Goal: Task Accomplishment & Management: Complete application form

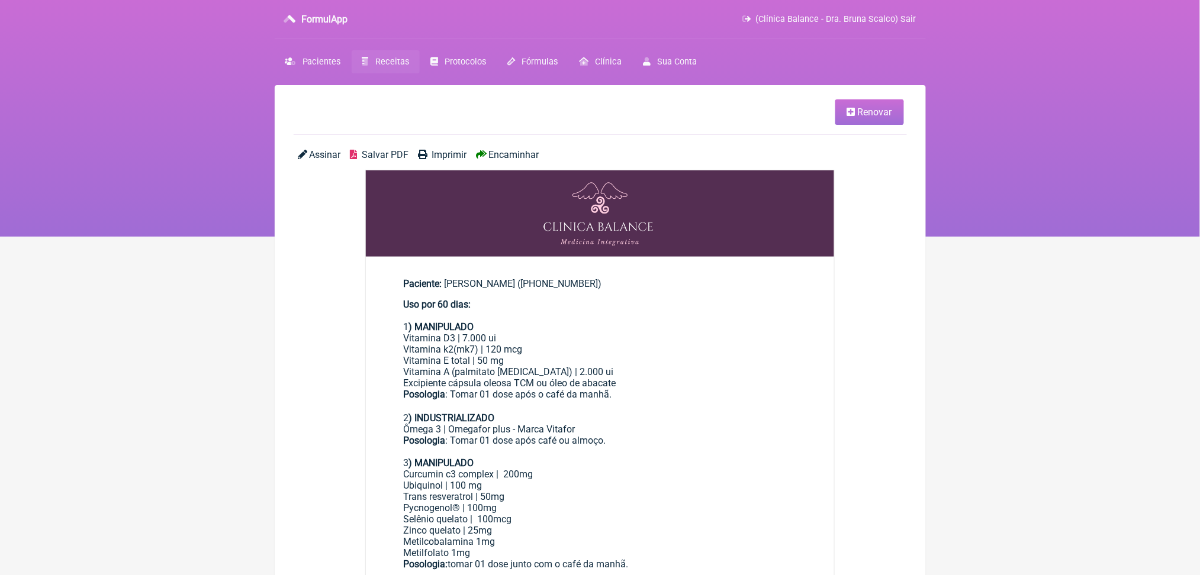
click at [507, 257] on img at bounding box center [600, 213] width 469 height 86
click at [386, 160] on span "Salvar PDF" at bounding box center [385, 154] width 47 height 11
click at [409, 67] on span "Receitas" at bounding box center [392, 62] width 34 height 10
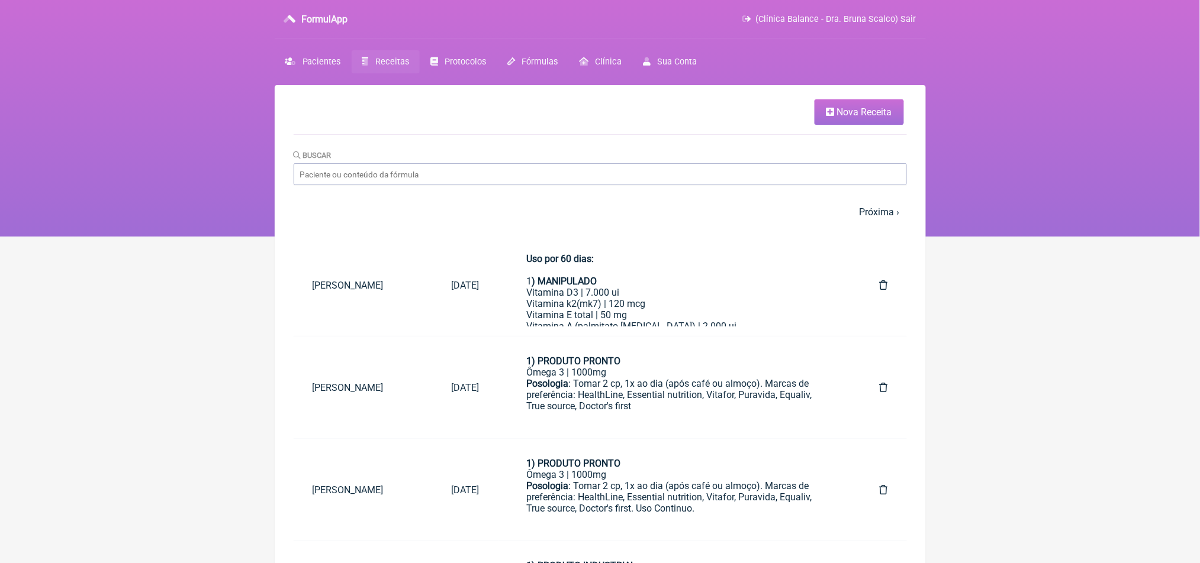
click at [840, 125] on link "Nova Receita" at bounding box center [858, 111] width 89 height 25
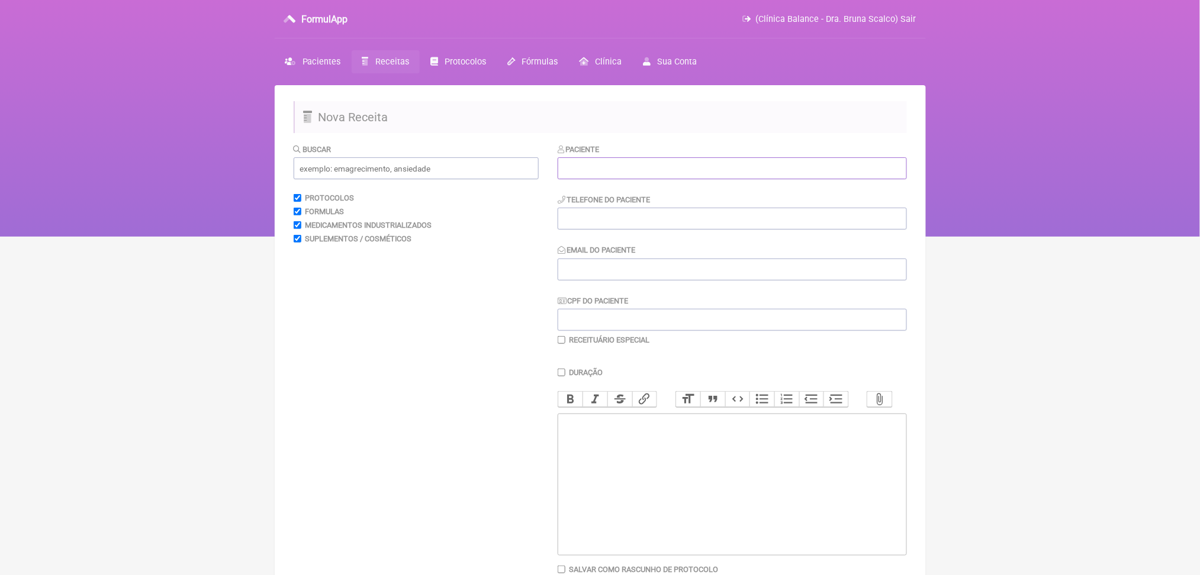
click at [660, 179] on input "text" at bounding box center [731, 168] width 349 height 22
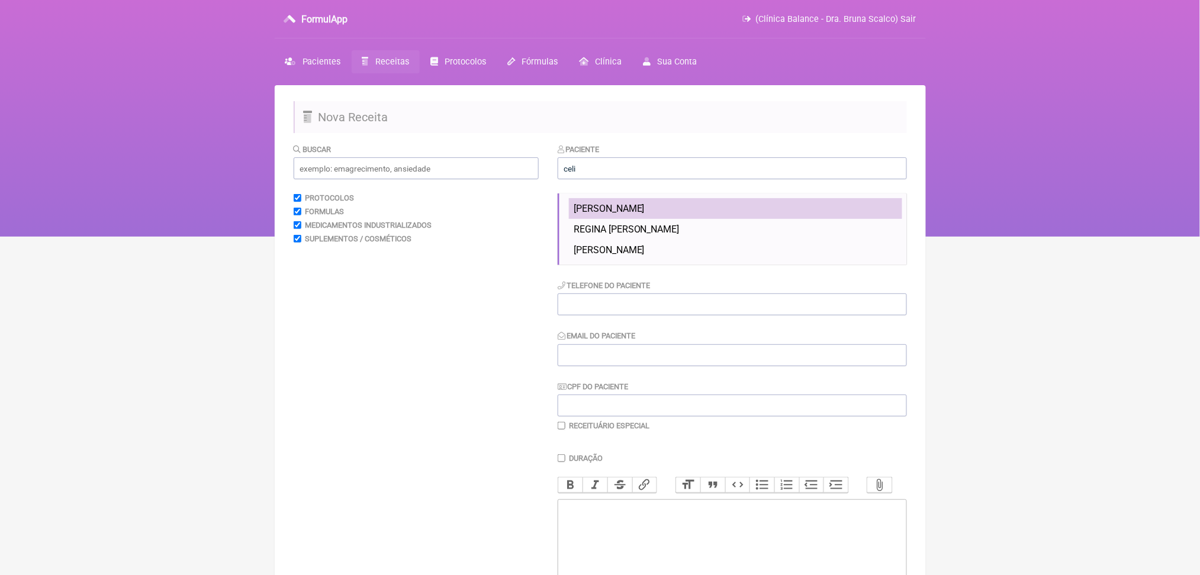
click at [749, 219] on li "[PERSON_NAME]" at bounding box center [735, 208] width 333 height 21
type input "[PERSON_NAME]"
type input "[PHONE_NUMBER]"
type input "[EMAIL_ADDRESS][DOMAIN_NAME]"
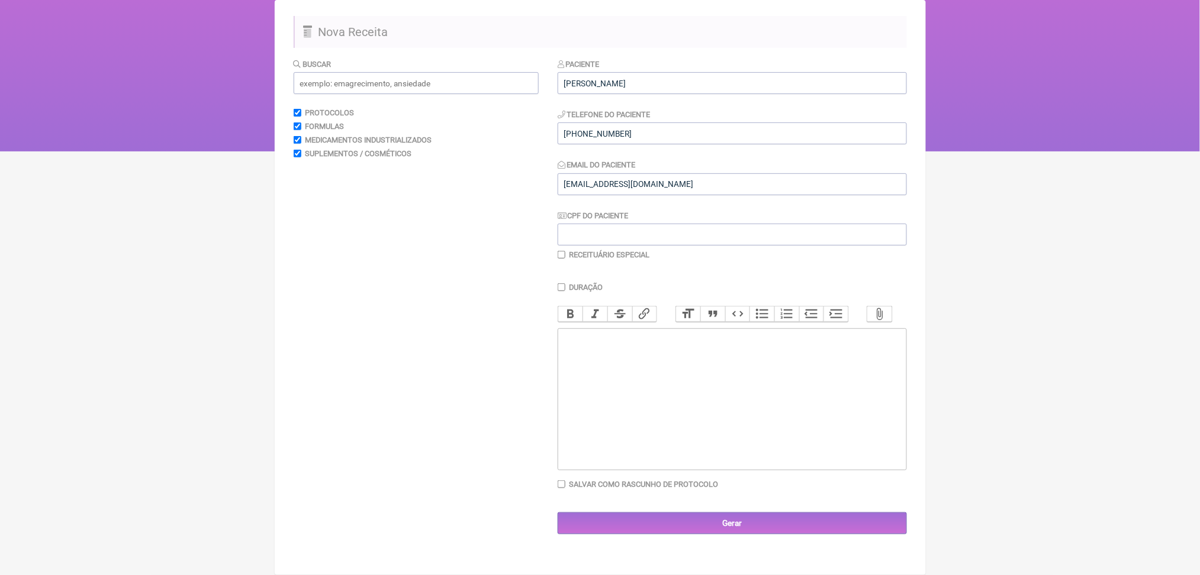
scroll to position [114, 0]
click at [463, 77] on input "text" at bounding box center [416, 83] width 245 height 22
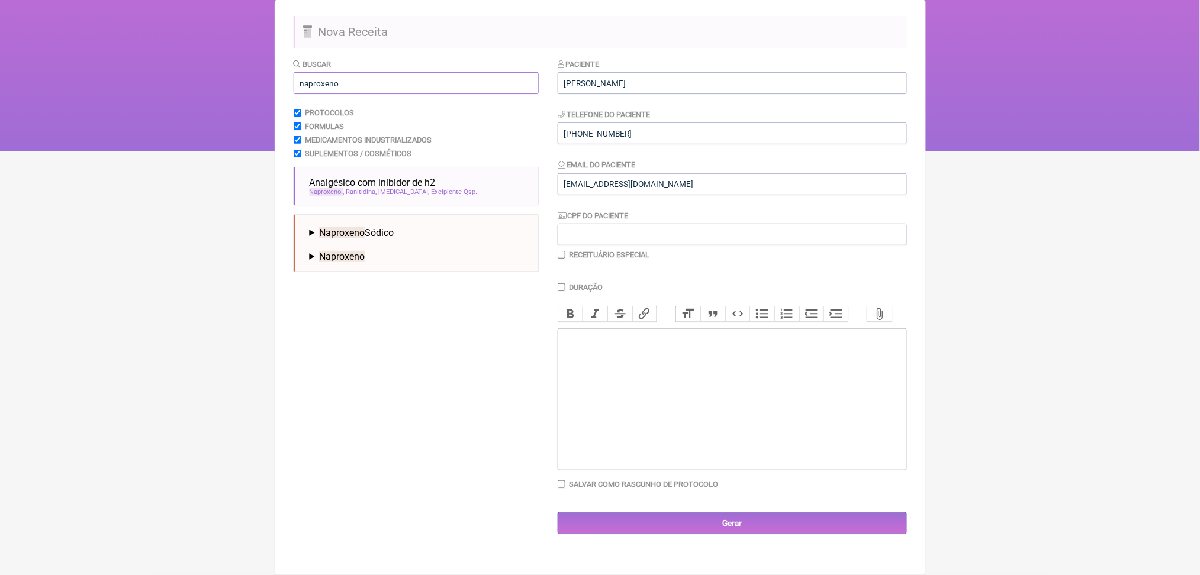
type input "naproxeno"
click at [365, 262] on span "Naproxeno" at bounding box center [342, 256] width 46 height 11
click at [394, 238] on span "Naproxeno Sódico" at bounding box center [356, 232] width 75 height 11
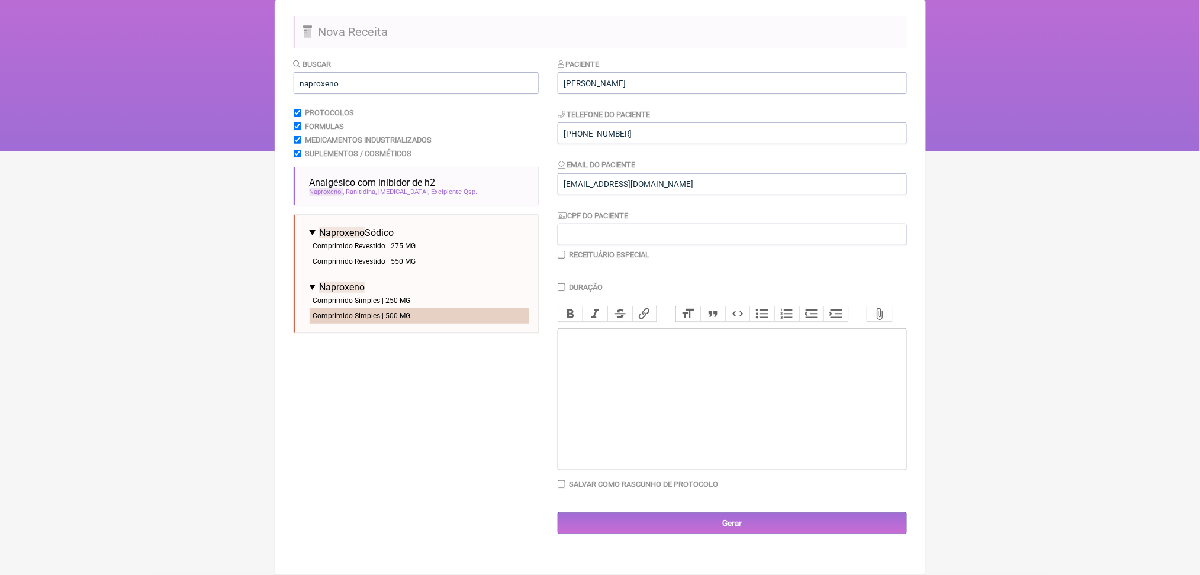
click at [425, 324] on li "Comprimido Simples | 500 MG" at bounding box center [420, 315] width 220 height 15
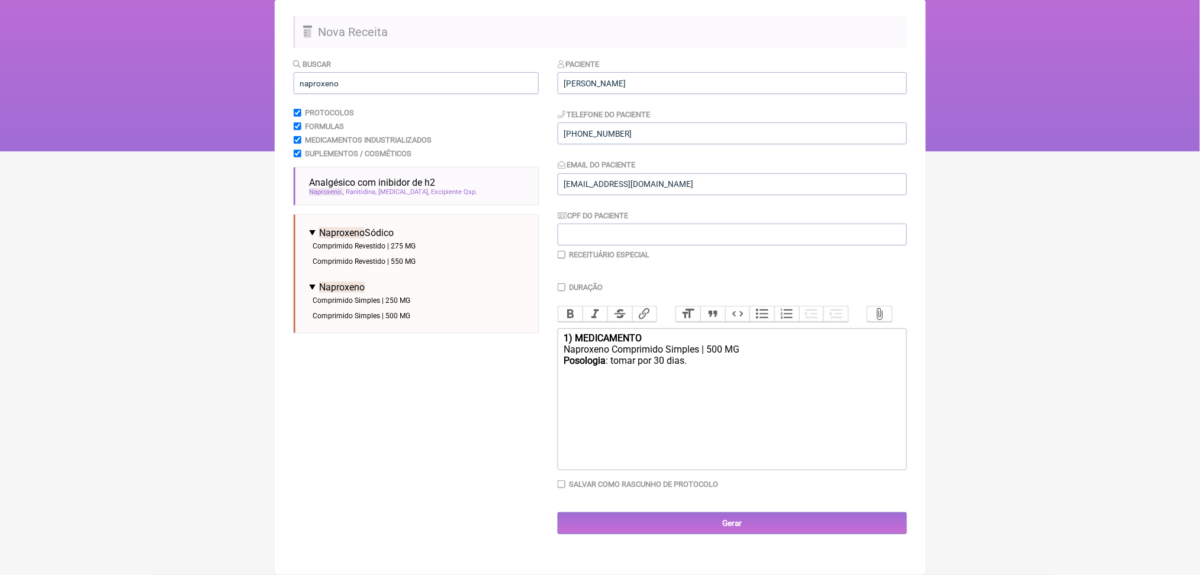
click at [794, 355] on div "Naproxeno Comprimido Simples | 500 MG" at bounding box center [731, 349] width 336 height 11
drag, startPoint x: 740, startPoint y: 443, endPoint x: 662, endPoint y: 432, distance: 79.4
click at [662, 378] on div "Posologia : tomar por 30 dias." at bounding box center [731, 366] width 336 height 22
click at [779, 378] on div "Posologia : tomar 01 comprimido de 12;12h no caso de cólica." at bounding box center [731, 366] width 336 height 22
click at [688, 378] on div "Posologia : tomar 01 comprimido de 12;12h no caso de cólica." at bounding box center [731, 366] width 336 height 22
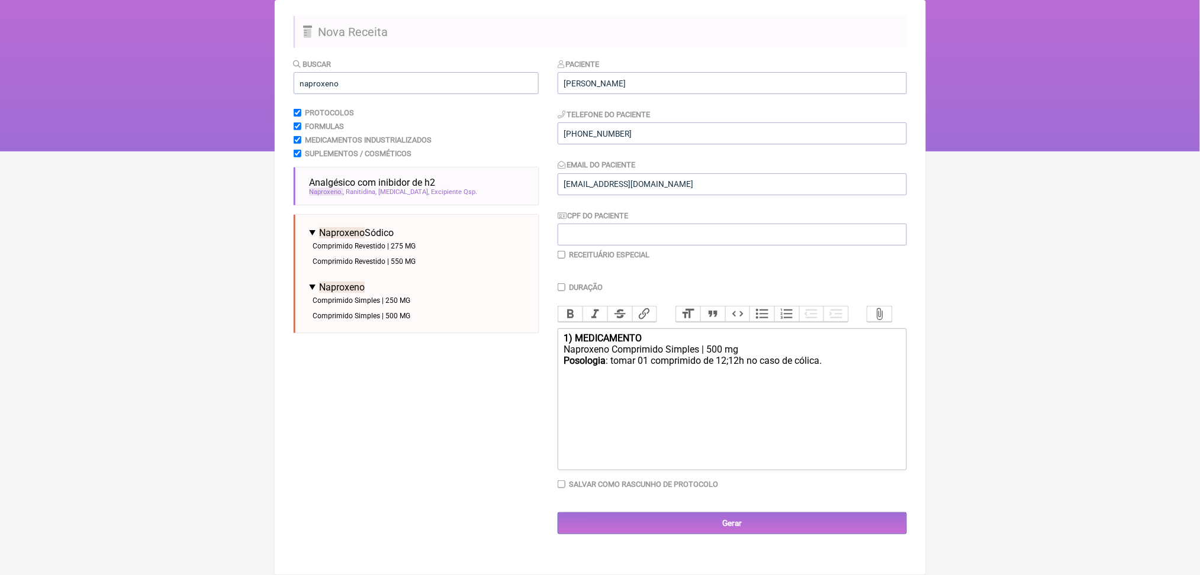
click at [779, 378] on div "Posologia : tomar 01 comprimido de 12;12h no caso de cólica." at bounding box center [731, 366] width 336 height 22
click at [694, 378] on div "Posologia : tomar 01 comprimido de 12/12h no caso de cólica." at bounding box center [731, 366] width 336 height 22
click at [808, 378] on div "Posologia : tomar 01 comprimido de 12/12h no caso de cólica." at bounding box center [731, 366] width 336 height 22
type trix-editor "<div><strong>1) MEDICAMENTO</strong></div><div>Naproxeno Comprimido Simples | 5…"
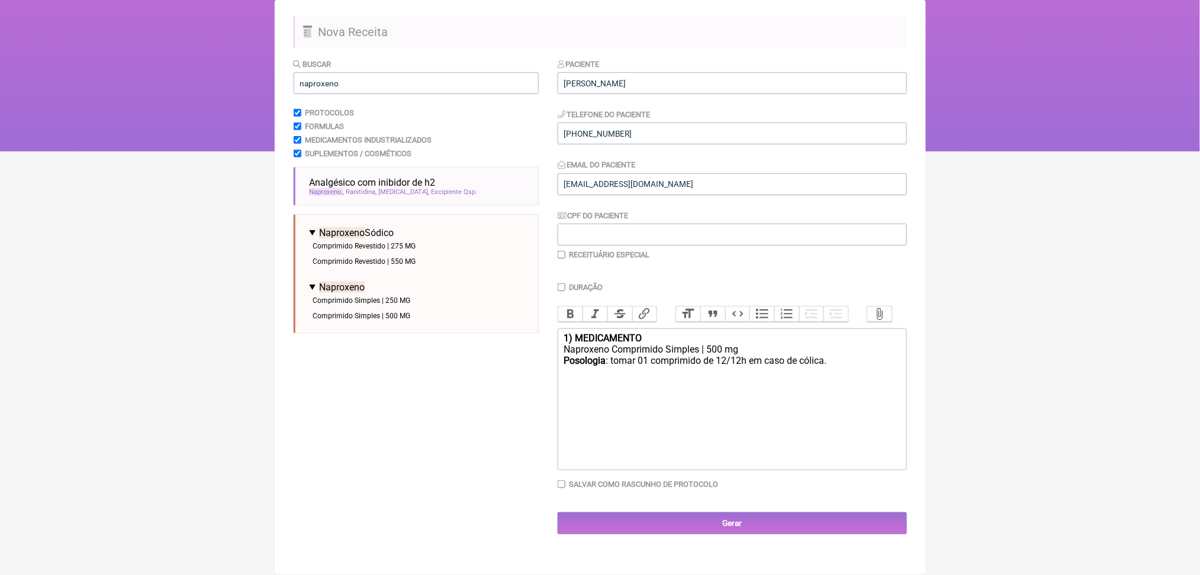
scroll to position [150, 0]
click at [497, 72] on input "naproxeno" at bounding box center [416, 83] width 245 height 22
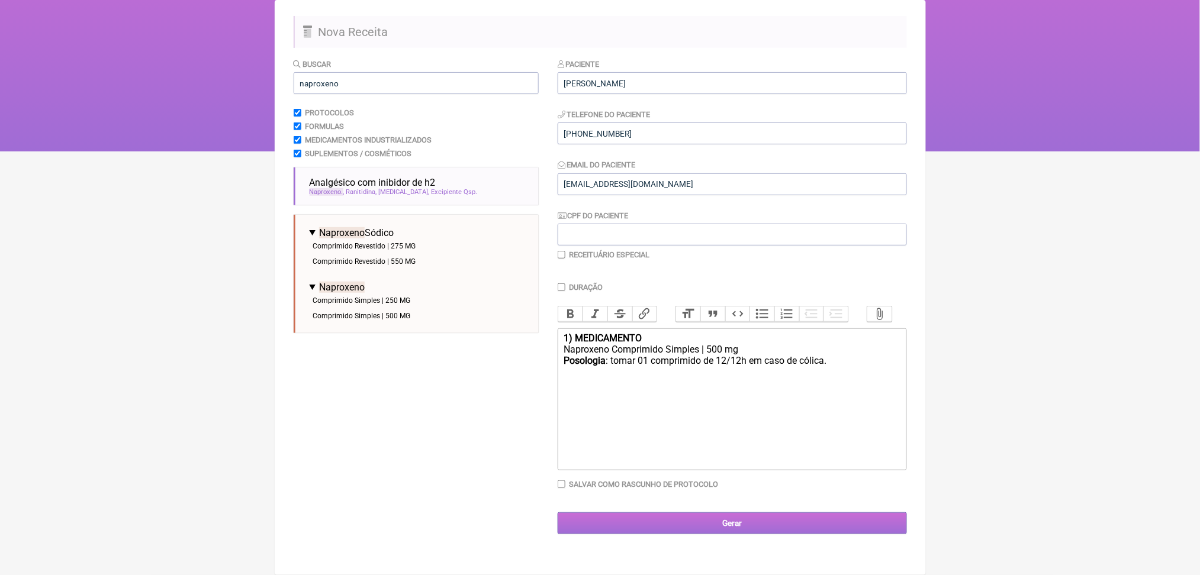
click at [824, 534] on input "Gerar" at bounding box center [731, 524] width 349 height 22
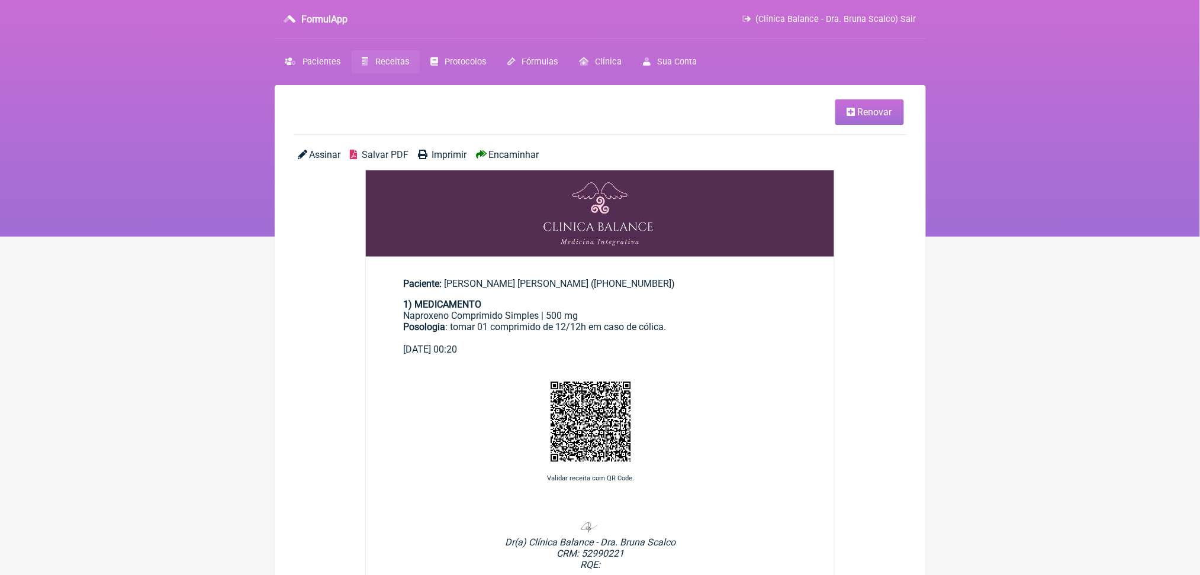
click at [402, 160] on span "Salvar PDF" at bounding box center [385, 154] width 47 height 11
click at [420, 67] on link "Receitas" at bounding box center [386, 61] width 68 height 23
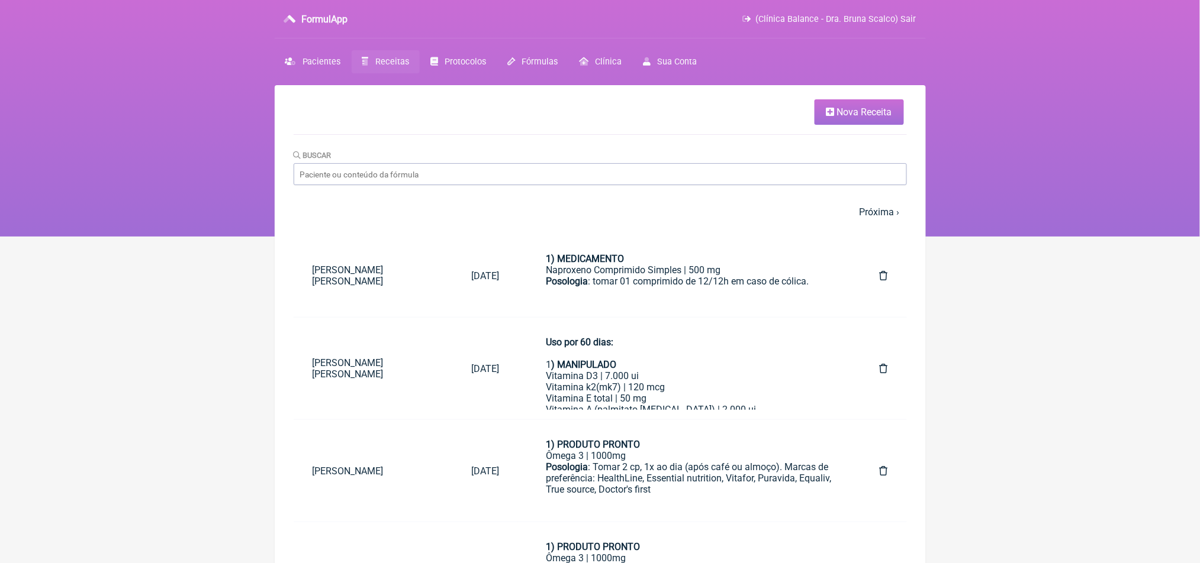
click at [862, 116] on span "Nova Receita" at bounding box center [864, 112] width 55 height 11
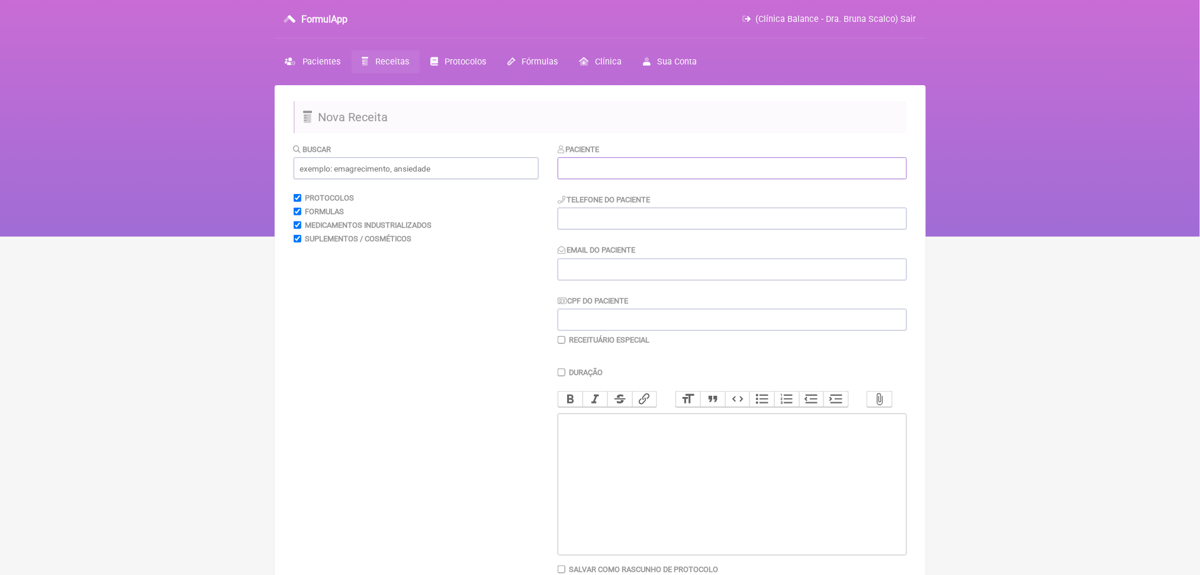
click at [679, 179] on input "text" at bounding box center [731, 168] width 349 height 22
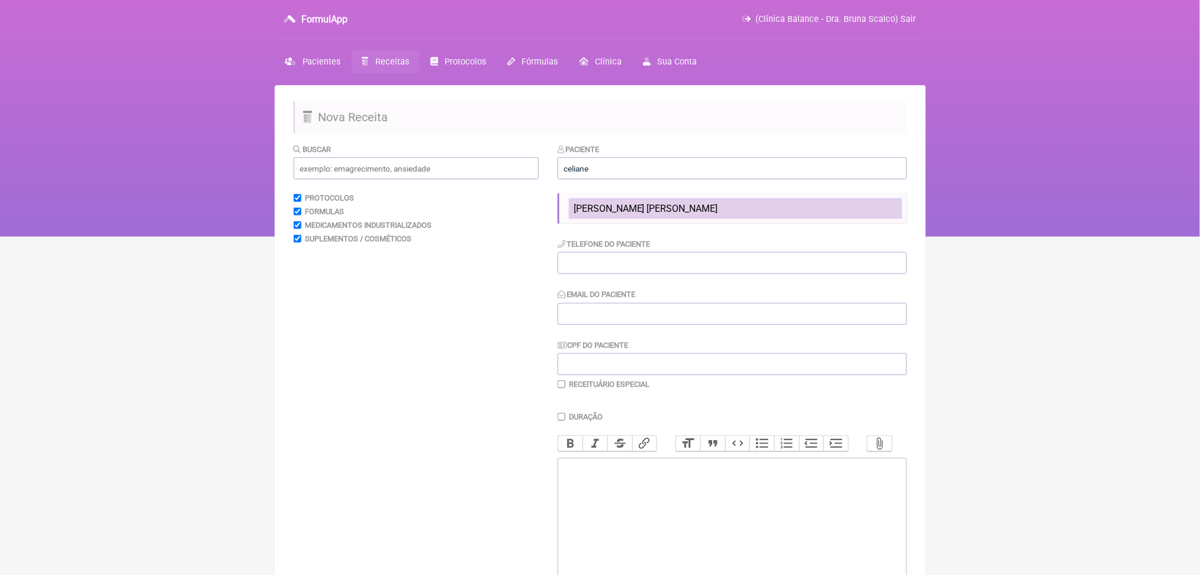
click at [681, 214] on span "[PERSON_NAME]" at bounding box center [645, 208] width 144 height 11
type input "[PERSON_NAME]"
type input "[PHONE_NUMBER]"
type input "[EMAIL_ADDRESS][DOMAIN_NAME]"
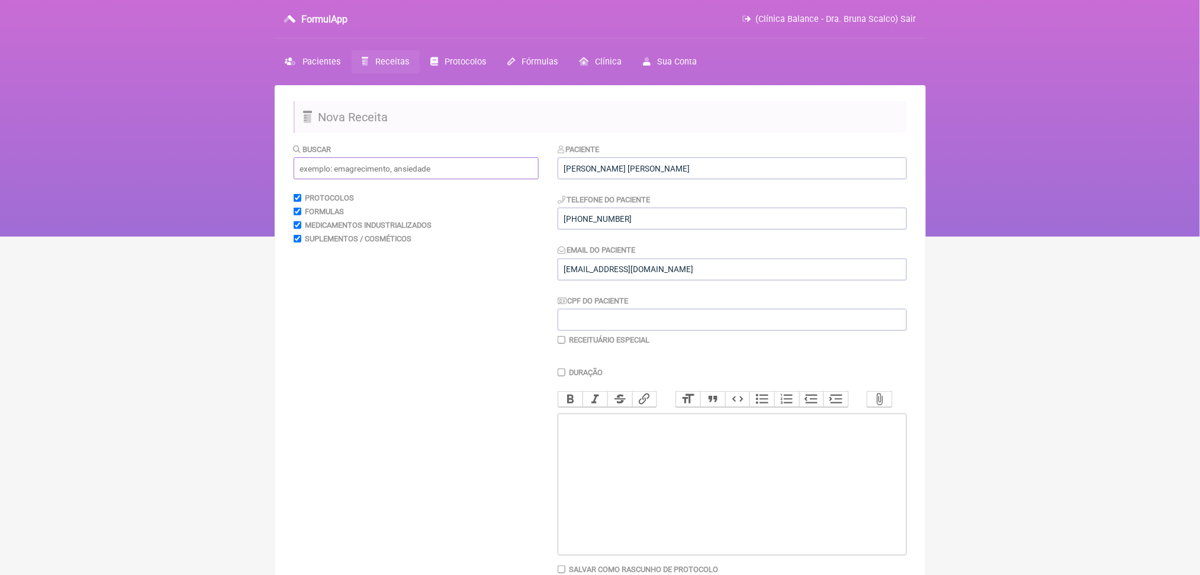
click at [437, 179] on input "text" at bounding box center [416, 168] width 245 height 22
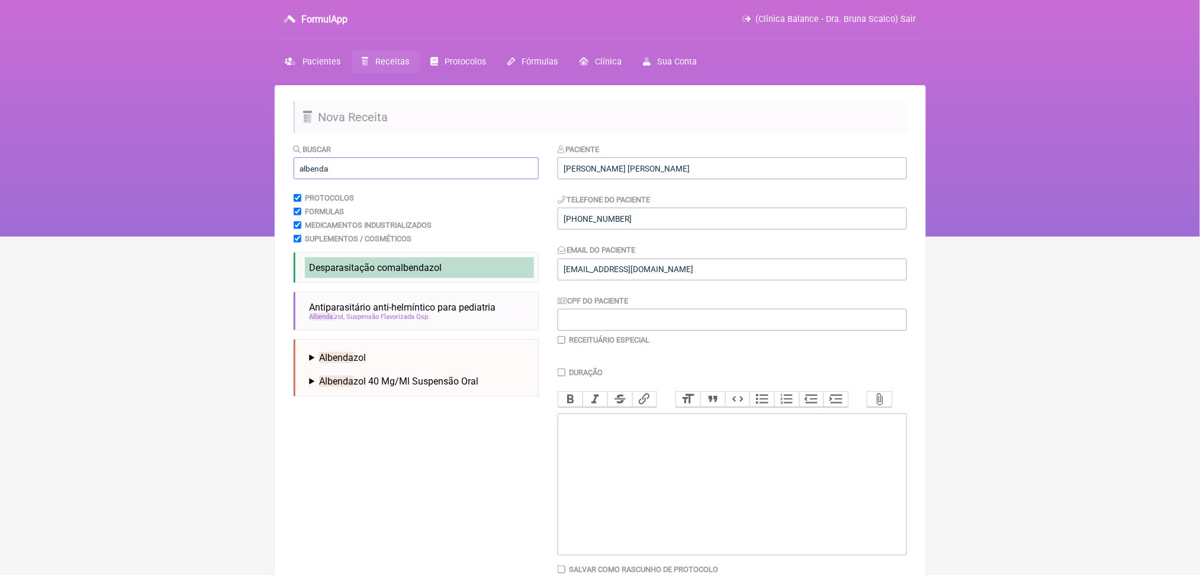
type input "albenda"
click at [430, 273] on span "albenda" at bounding box center [413, 267] width 34 height 11
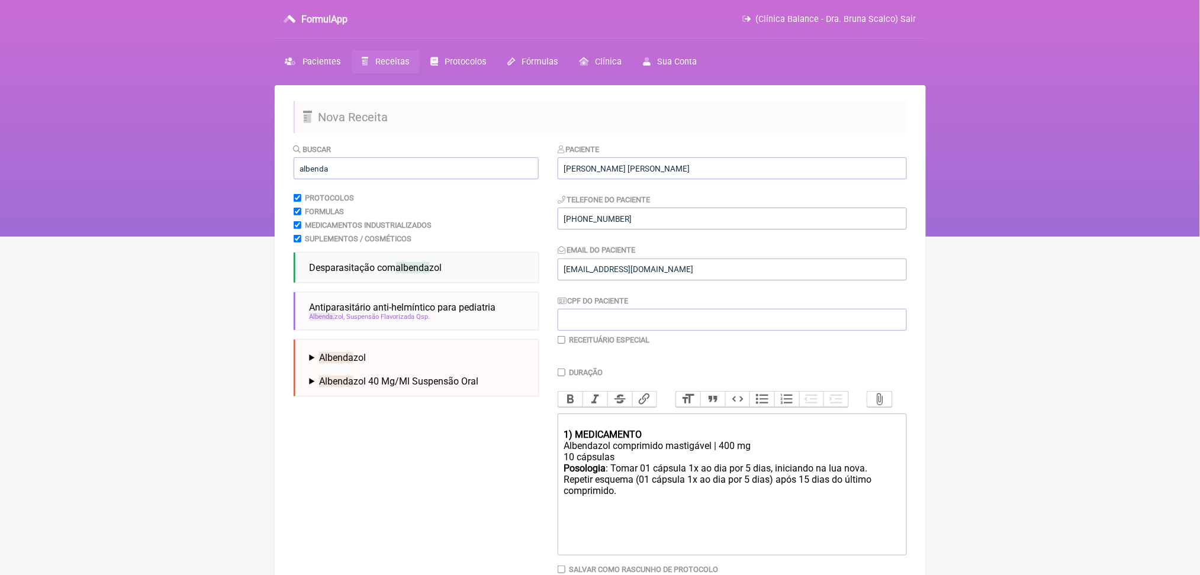
scroll to position [214, 0]
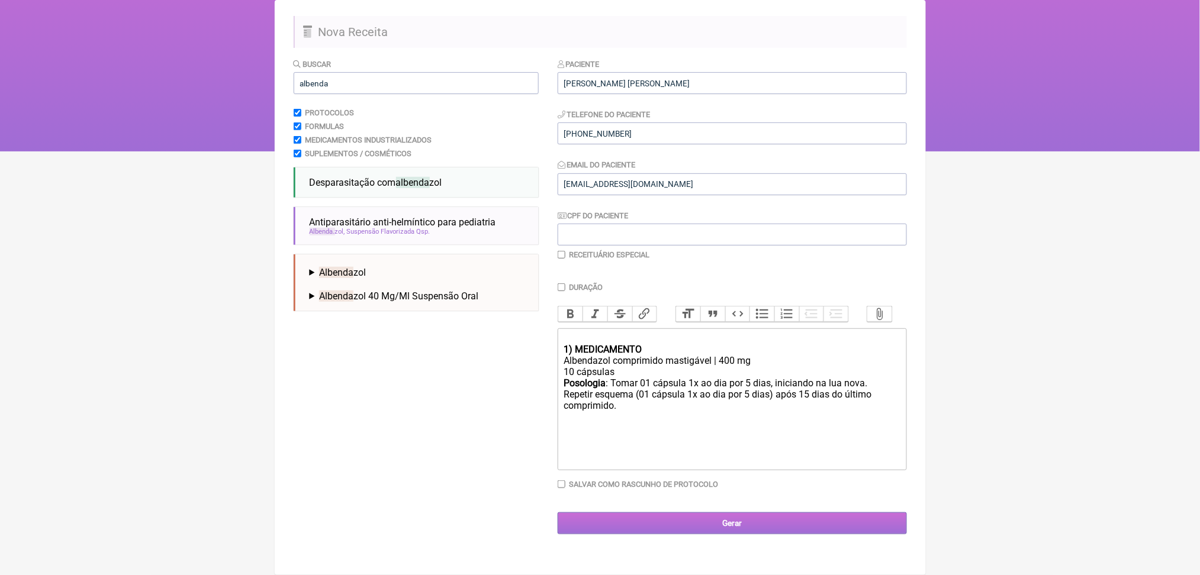
click at [776, 534] on input "Gerar" at bounding box center [731, 524] width 349 height 22
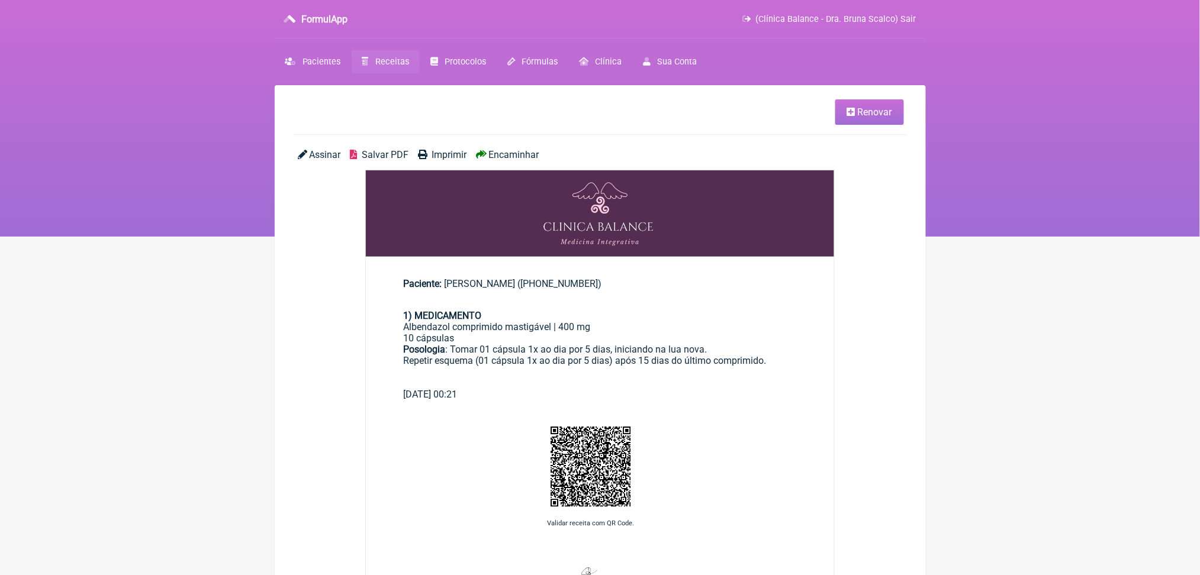
click at [408, 160] on span "Salvar PDF" at bounding box center [385, 154] width 47 height 11
click at [408, 67] on span "Receitas" at bounding box center [392, 62] width 34 height 10
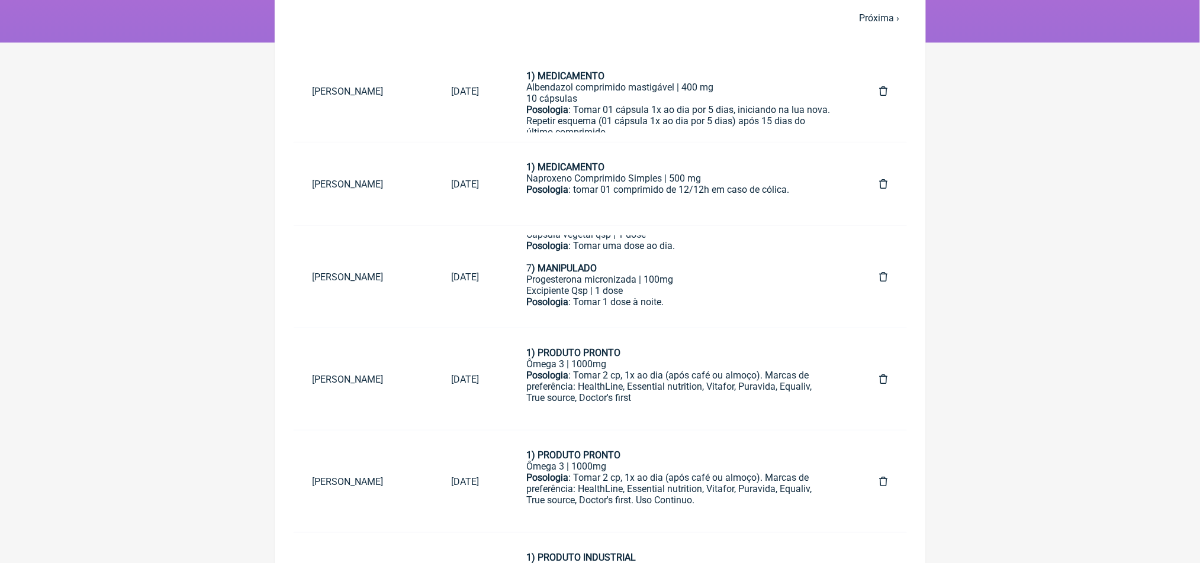
scroll to position [489, 0]
